Goal: Task Accomplishment & Management: Use online tool/utility

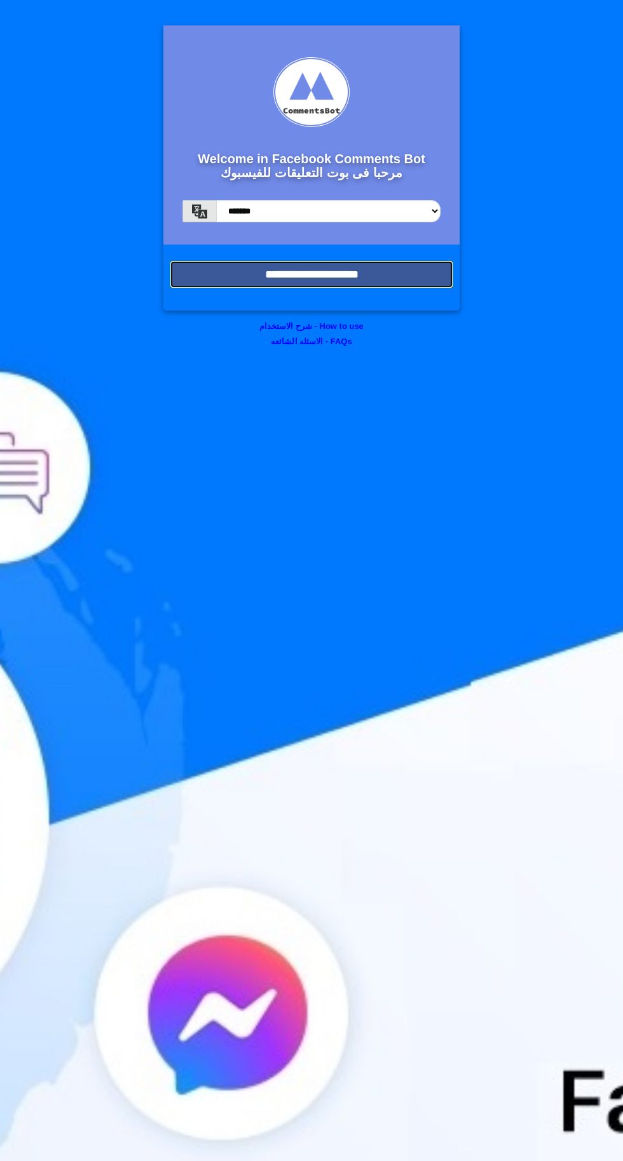
click at [347, 280] on input "**********" at bounding box center [311, 274] width 283 height 28
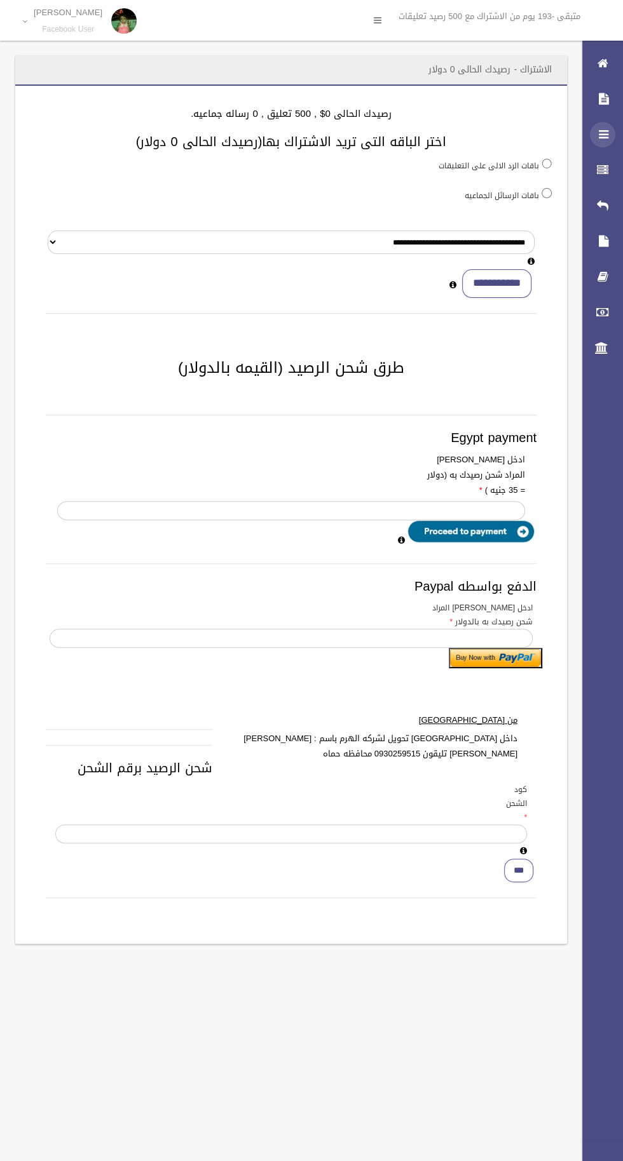
click at [607, 139] on icon at bounding box center [602, 134] width 11 height 25
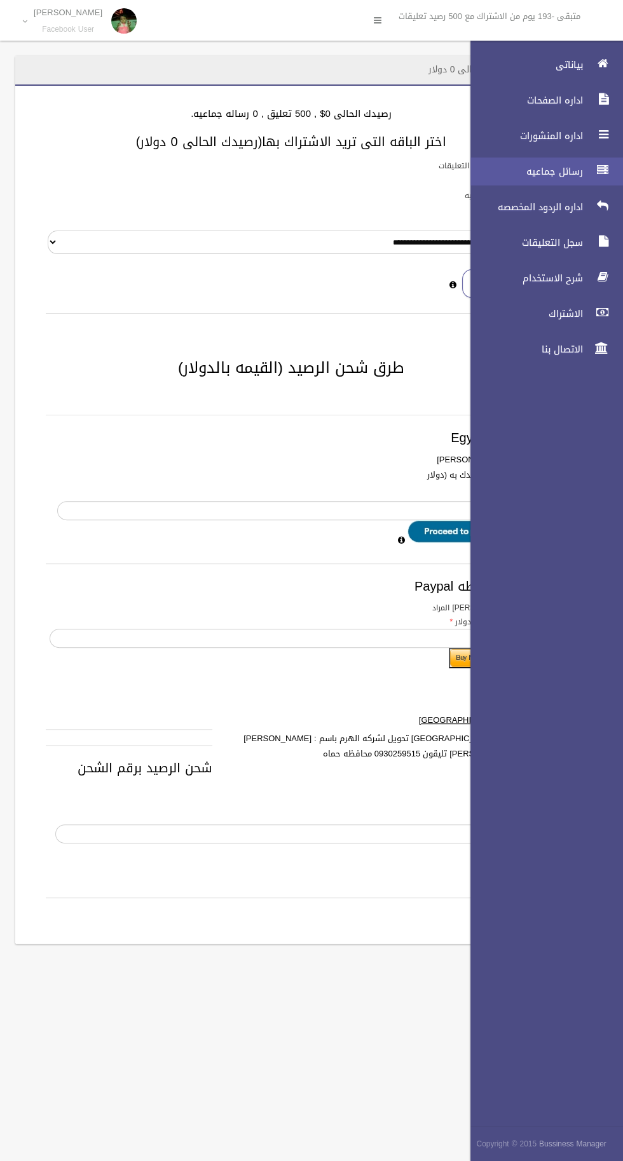
click at [562, 172] on span "رسائل جماعيه" at bounding box center [522, 171] width 127 height 13
